Goal: Information Seeking & Learning: Learn about a topic

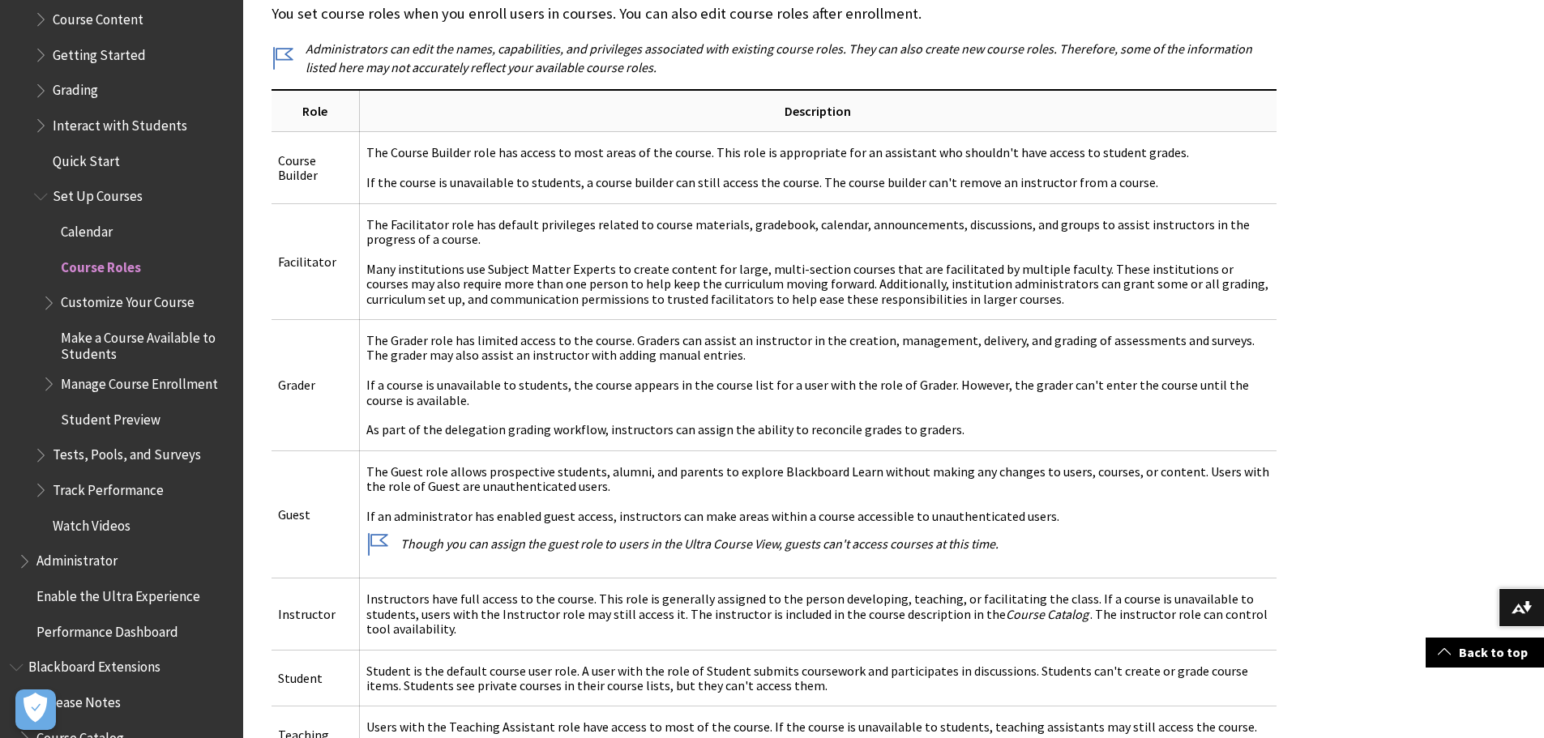
scroll to position [1980, 0]
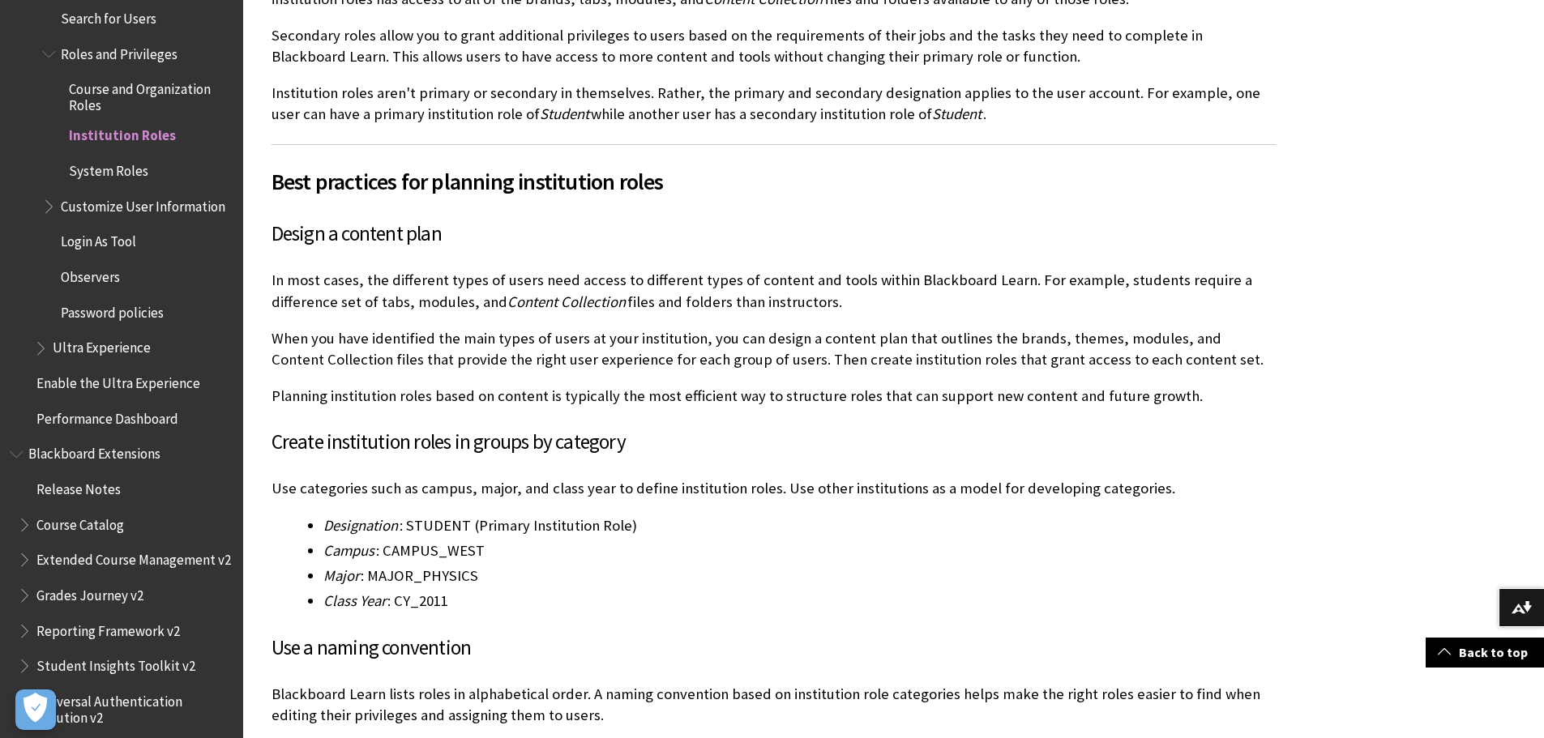
scroll to position [2072, 0]
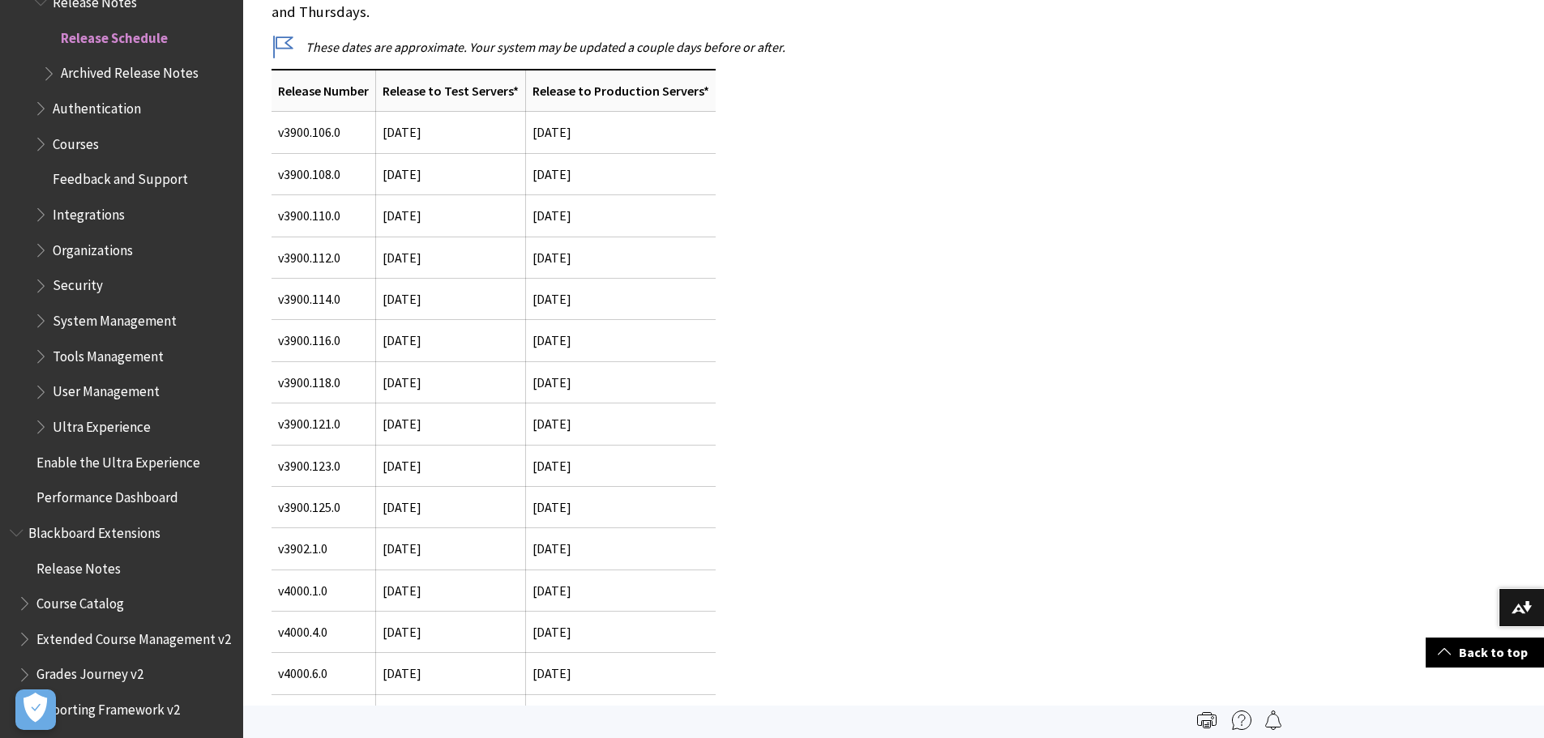
scroll to position [405, 0]
click at [99, 12] on span "Release Notes" at bounding box center [133, 3] width 199 height 28
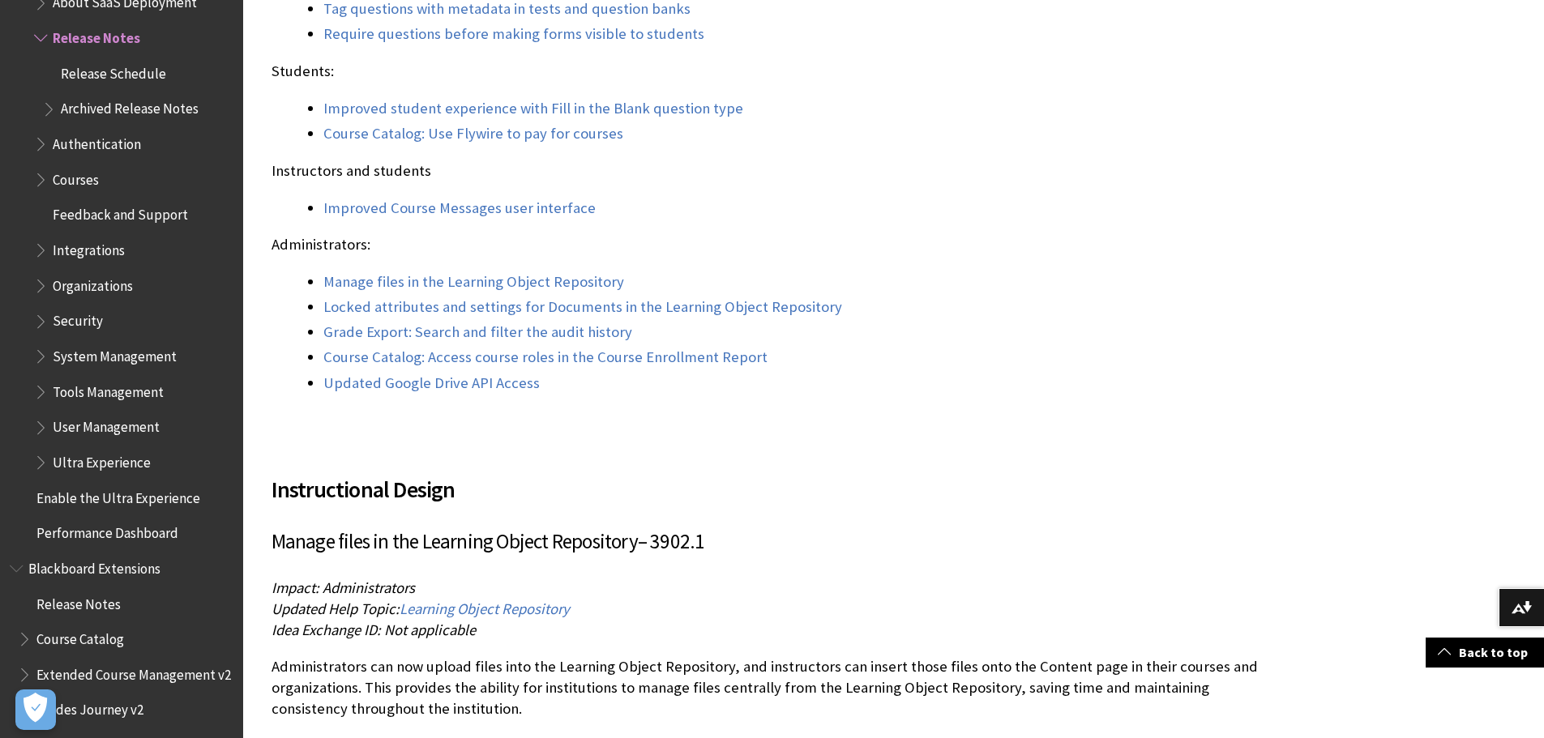
scroll to position [1621, 0]
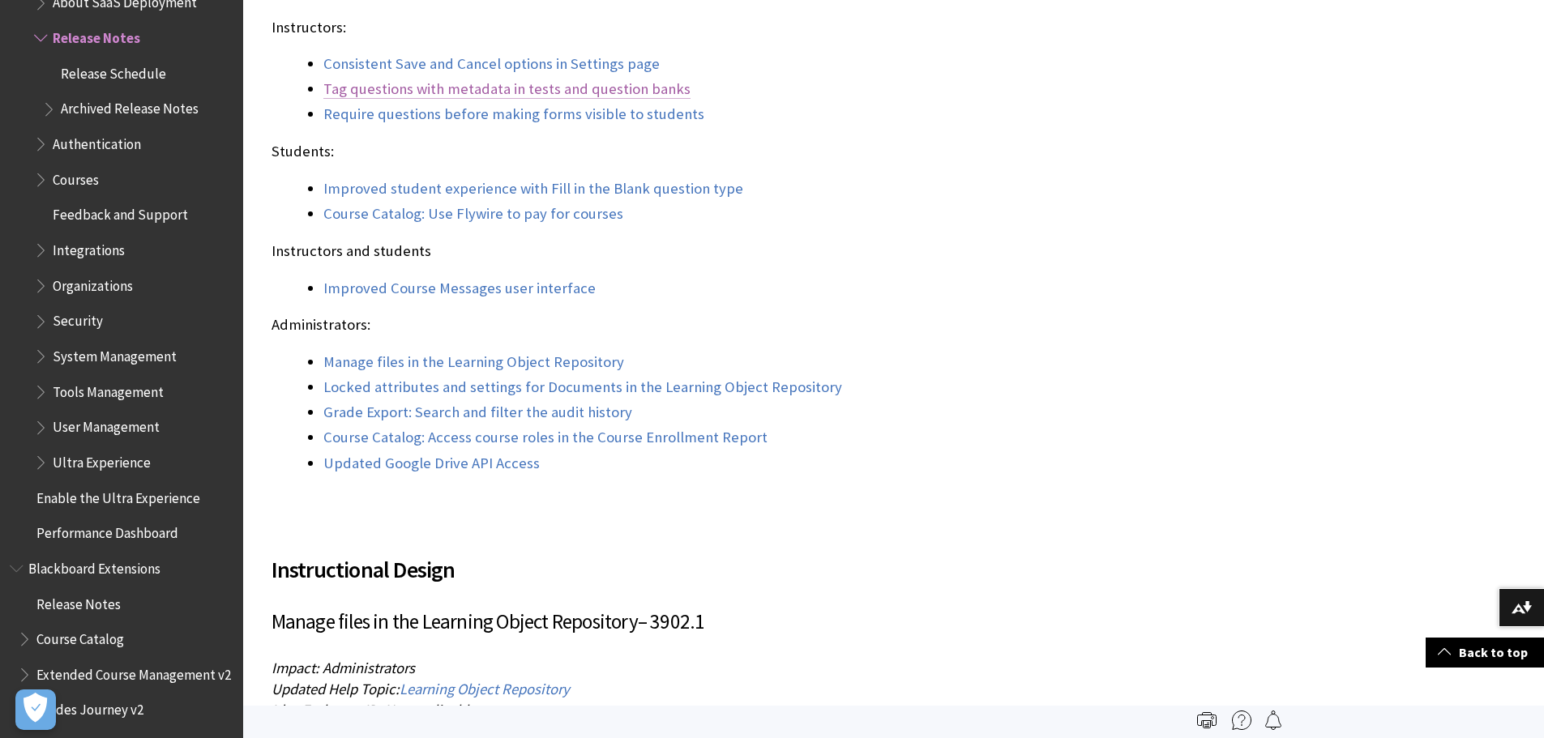
click at [394, 86] on link "Tag questions with metadata in tests and question banks" at bounding box center [506, 88] width 367 height 19
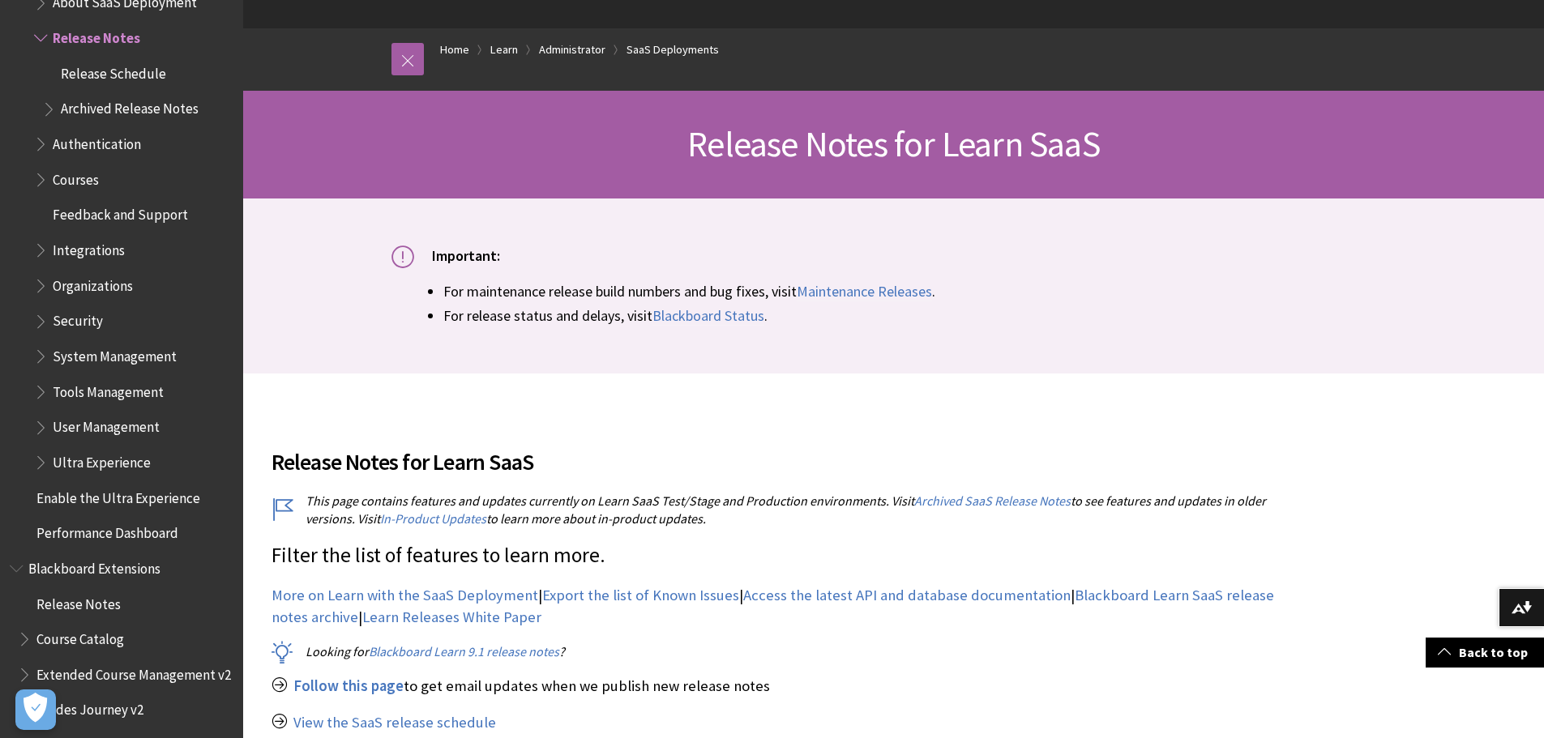
scroll to position [405, 0]
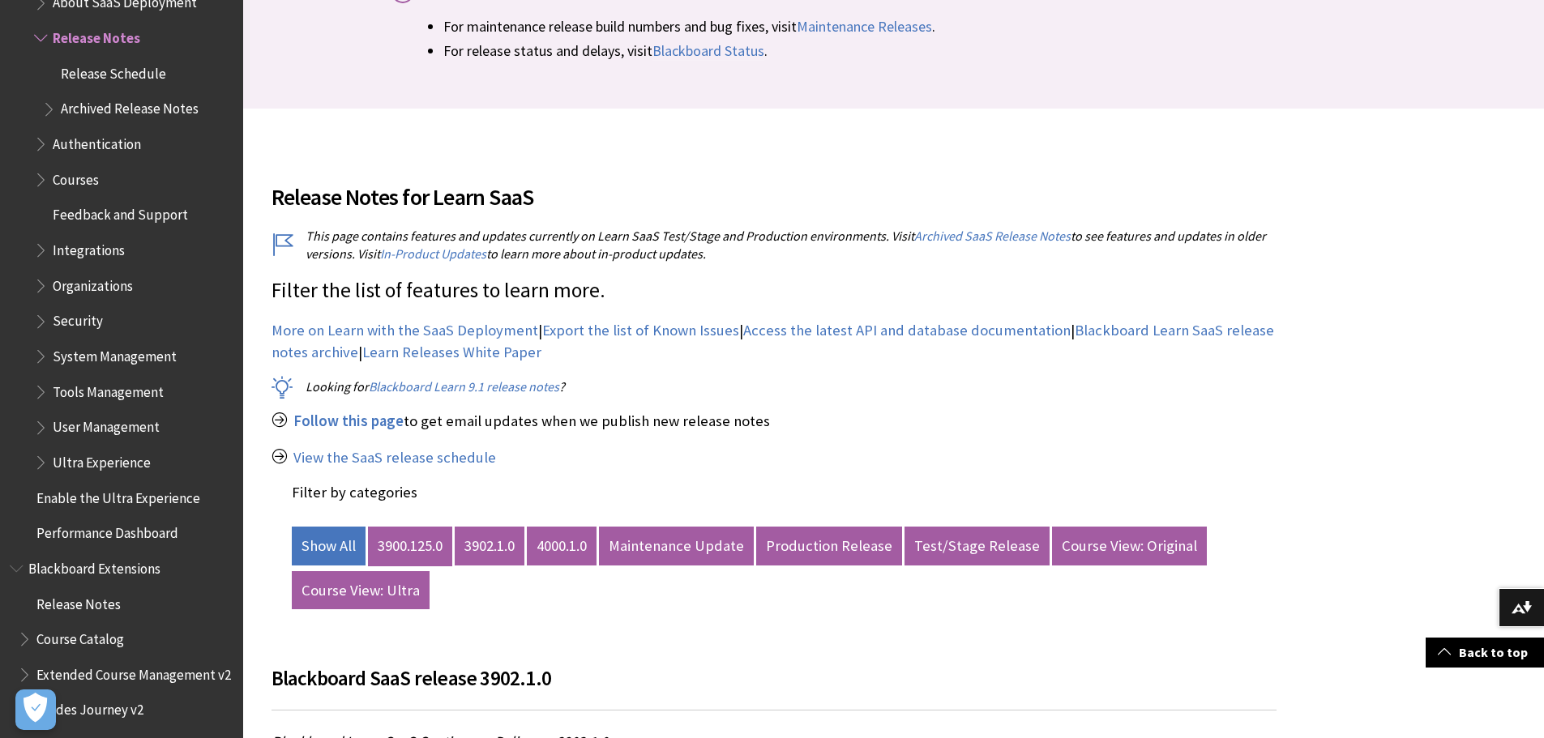
click at [419, 547] on link "3900.125.0" at bounding box center [410, 546] width 84 height 39
click at [553, 550] on link "4000.1.0" at bounding box center [562, 546] width 70 height 39
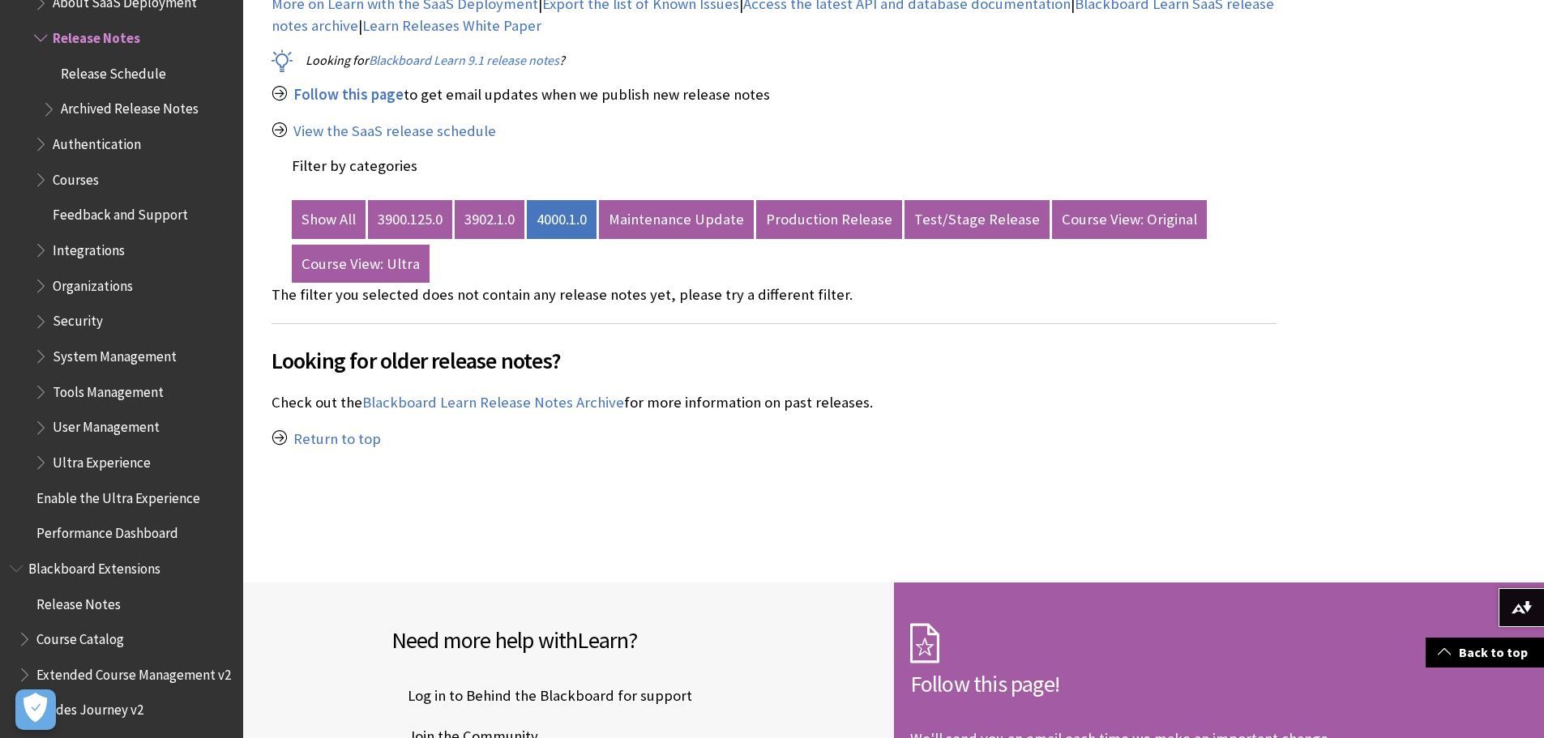
scroll to position [729, 0]
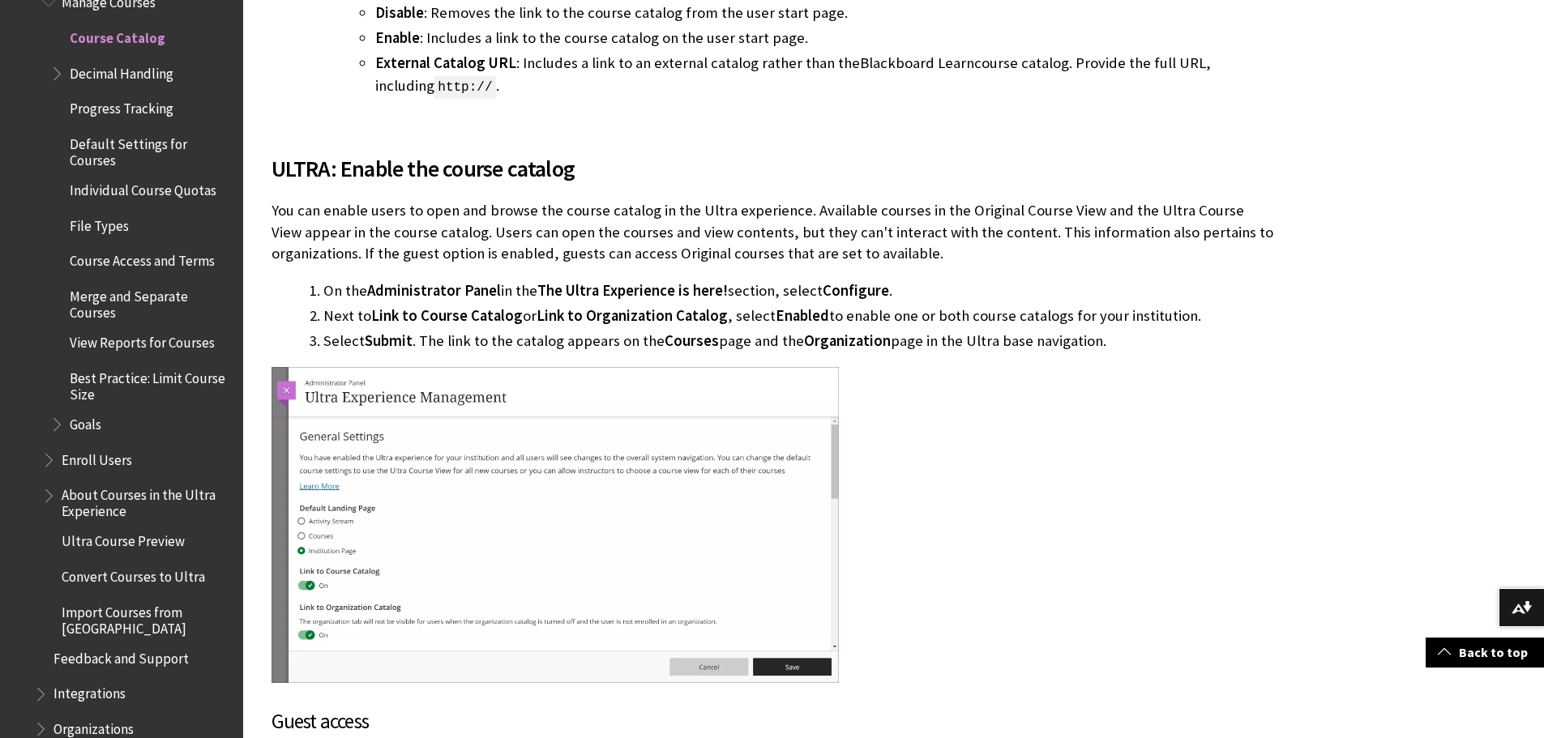
scroll to position [2188, 0]
